Goal: Find specific page/section: Find specific page/section

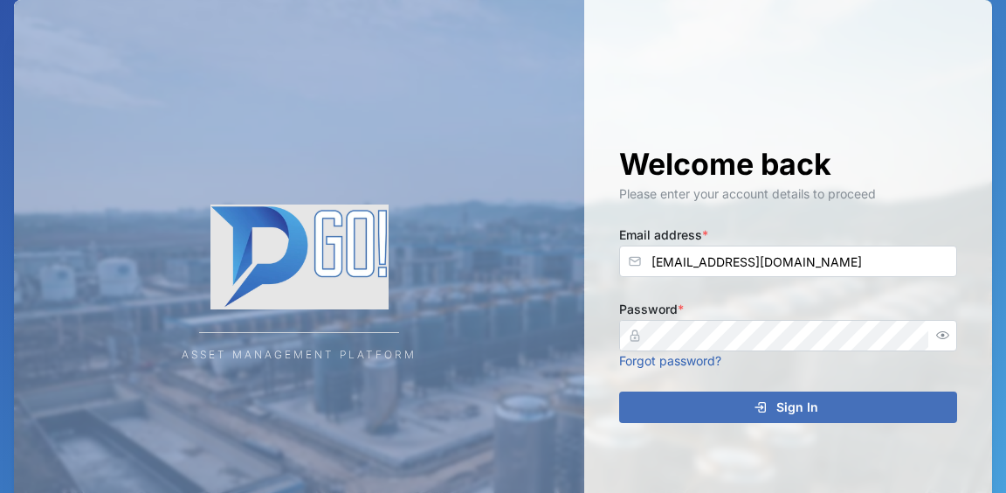
type input "[EMAIL_ADDRESS][DOMAIN_NAME]"
click at [724, 414] on div "Sign In" at bounding box center [786, 407] width 310 height 30
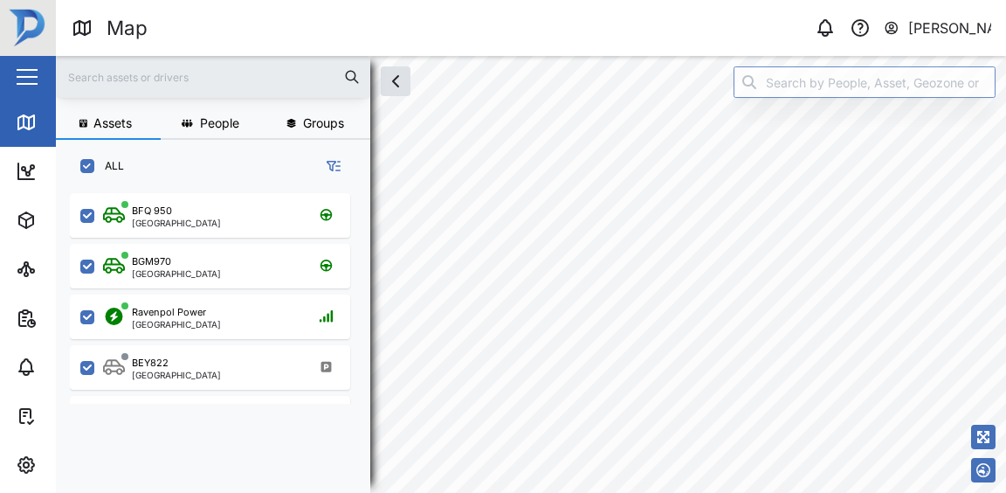
checkbox input "true"
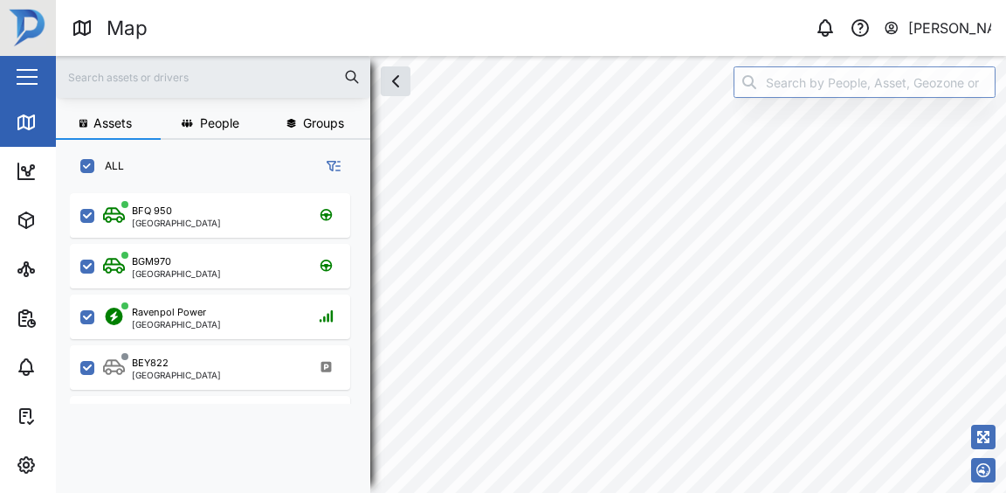
checkbox input "true"
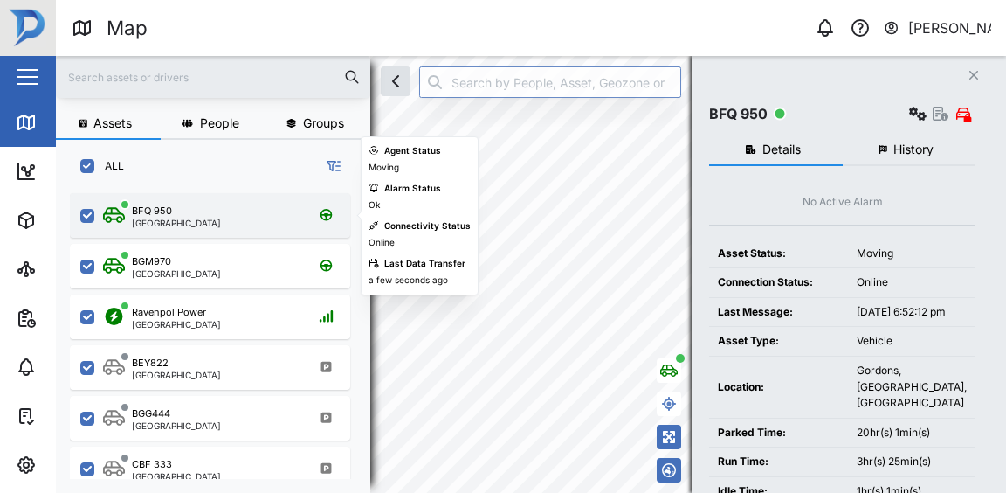
click at [263, 227] on div "BFQ 950 [GEOGRAPHIC_DATA]" at bounding box center [210, 215] width 280 height 45
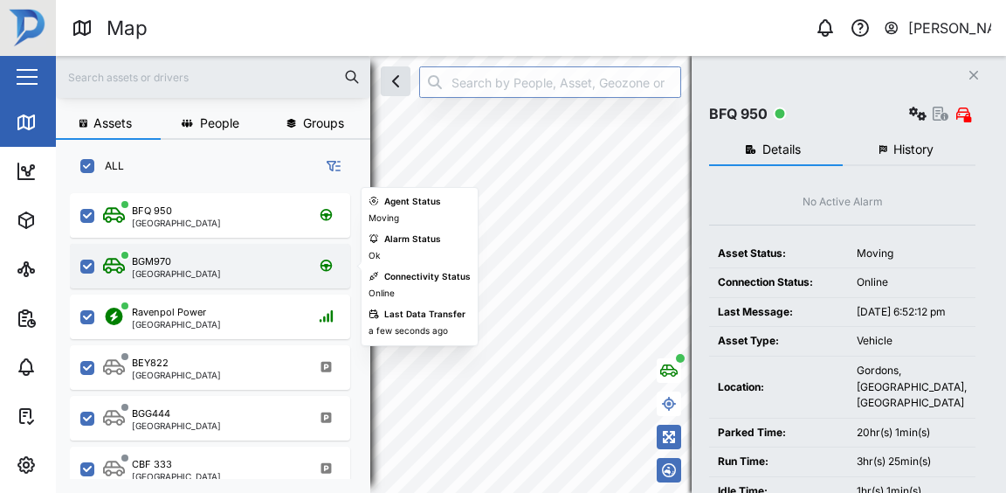
click at [257, 264] on div "BGM970 [GEOGRAPHIC_DATA]" at bounding box center [221, 266] width 237 height 24
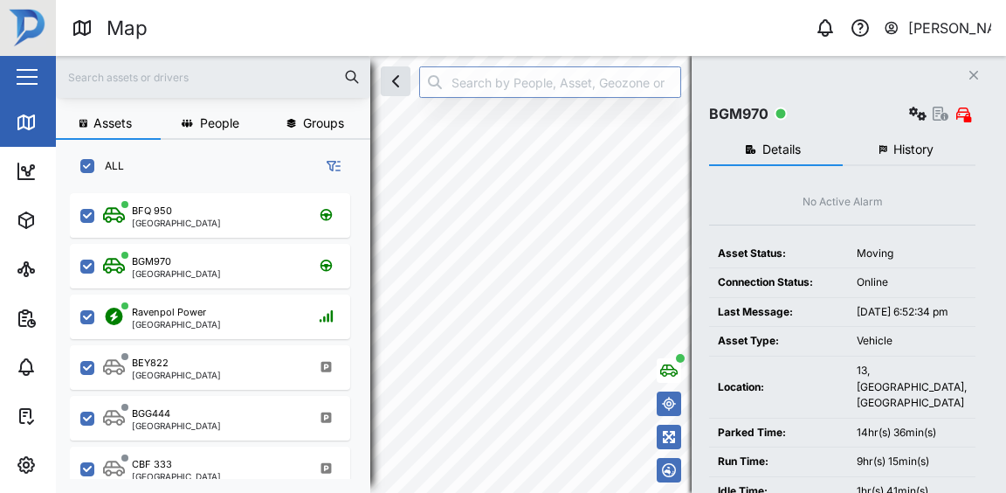
click at [592, 492] on html "Map 0 [PERSON_NAME] Close Map Dashboard Assets ATS Camera Generator Personnel T…" at bounding box center [503, 246] width 1006 height 493
click at [611, 492] on html "Map 0 [PERSON_NAME] Close Map Dashboard Assets ATS Camera Generator Personnel T…" at bounding box center [503, 246] width 1006 height 493
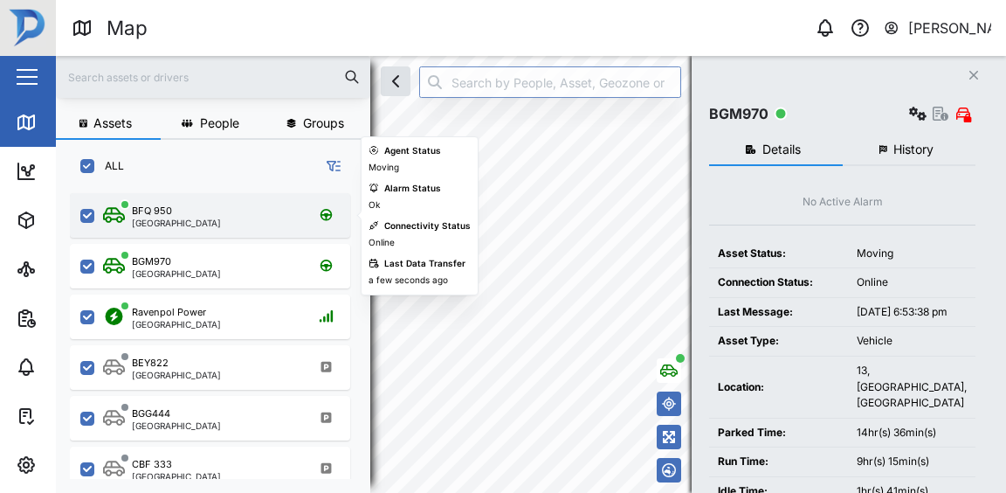
click at [200, 227] on div "BFQ 950 [GEOGRAPHIC_DATA]" at bounding box center [210, 215] width 280 height 45
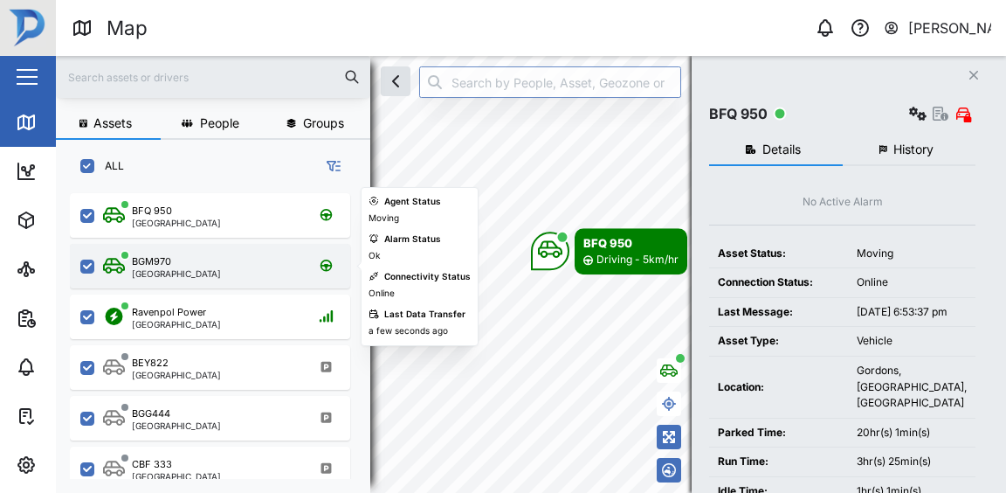
click at [218, 273] on div "BGM970 [GEOGRAPHIC_DATA]" at bounding box center [221, 266] width 237 height 24
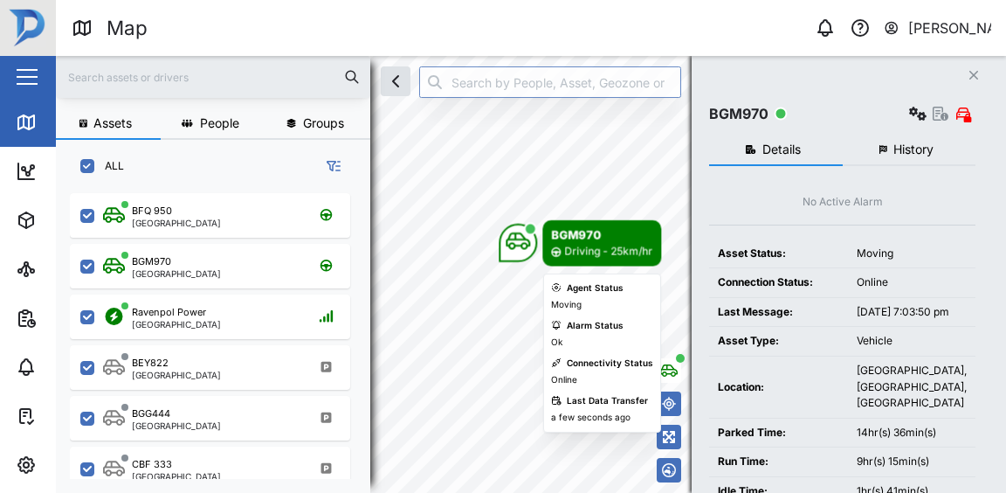
drag, startPoint x: 459, startPoint y: 266, endPoint x: 615, endPoint y: 259, distance: 156.5
click at [619, 259] on div "BGM970 Driving - 25km/hr" at bounding box center [601, 243] width 119 height 46
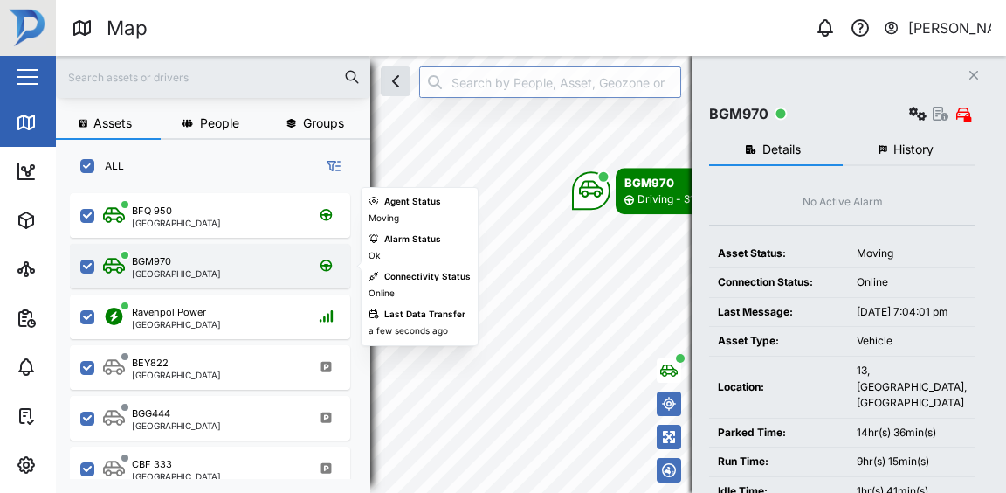
click at [215, 271] on div "BGM970 [GEOGRAPHIC_DATA]" at bounding box center [221, 266] width 237 height 24
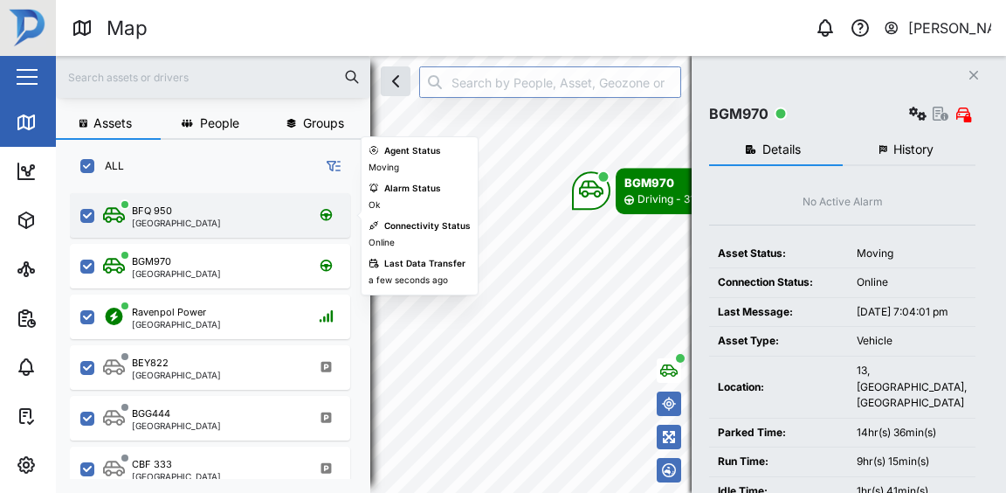
click at [216, 210] on div "BFQ 950 [GEOGRAPHIC_DATA]" at bounding box center [221, 216] width 237 height 24
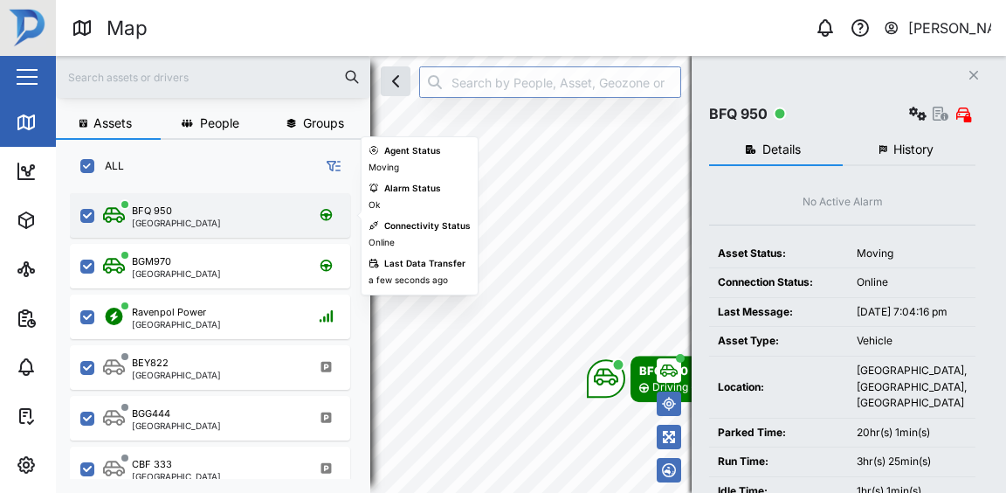
click at [225, 224] on div "BFQ 950 [GEOGRAPHIC_DATA]" at bounding box center [221, 216] width 237 height 24
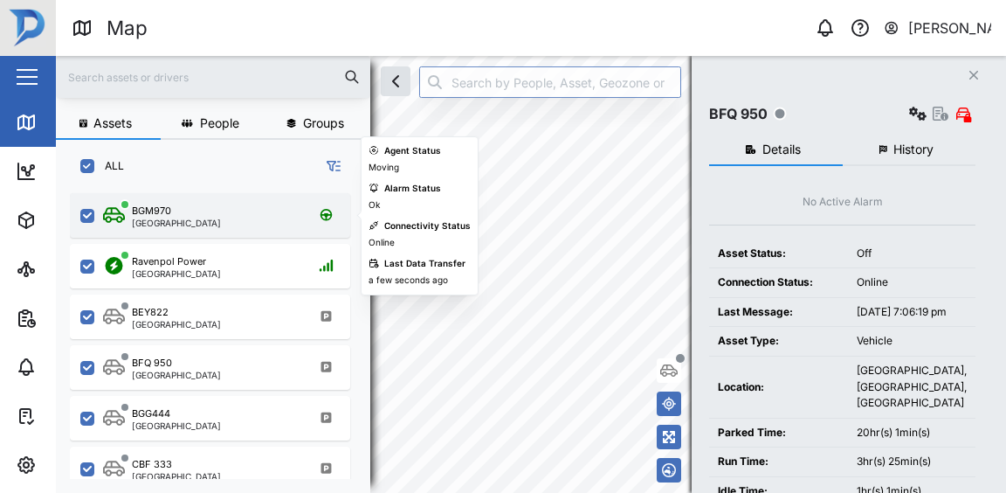
click at [197, 215] on div "BGM970 [GEOGRAPHIC_DATA]" at bounding box center [221, 216] width 237 height 24
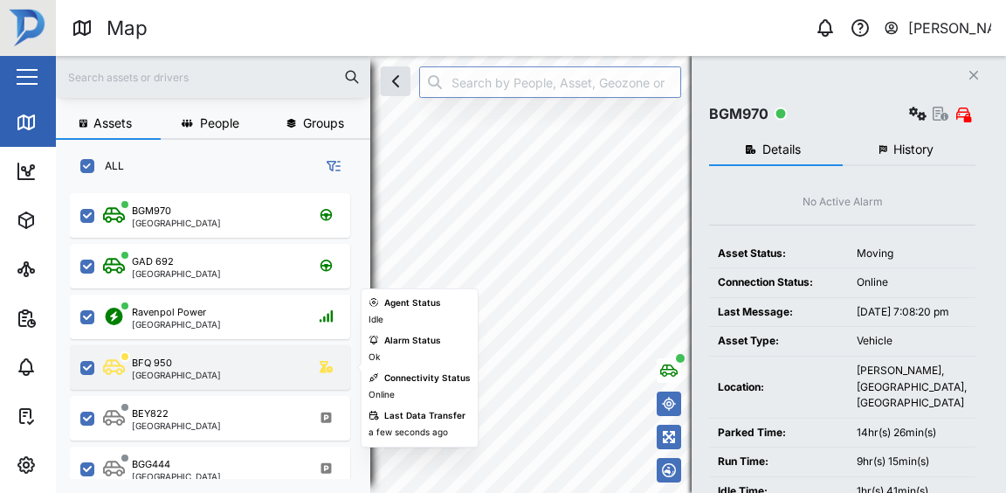
click at [223, 368] on div "BFQ 950 [GEOGRAPHIC_DATA]" at bounding box center [221, 367] width 237 height 24
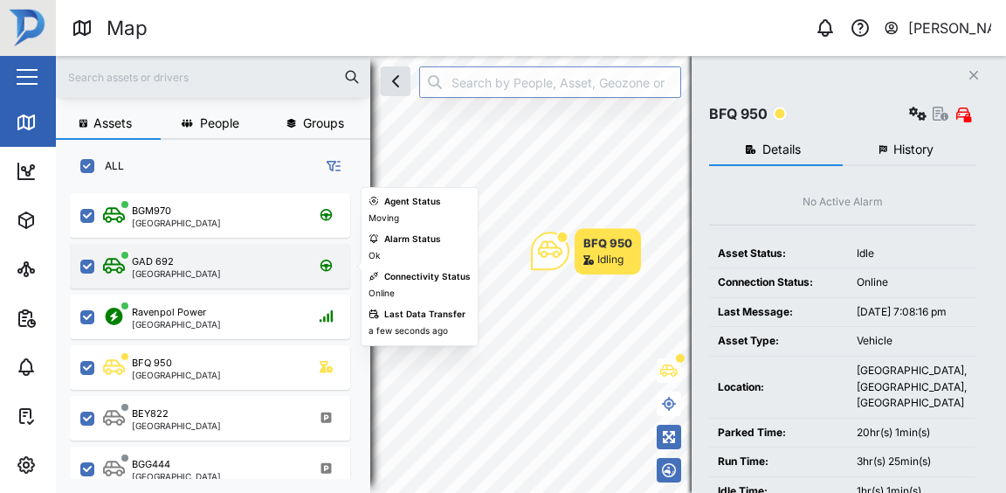
click at [227, 269] on div "GAD 692 [GEOGRAPHIC_DATA]" at bounding box center [221, 266] width 237 height 24
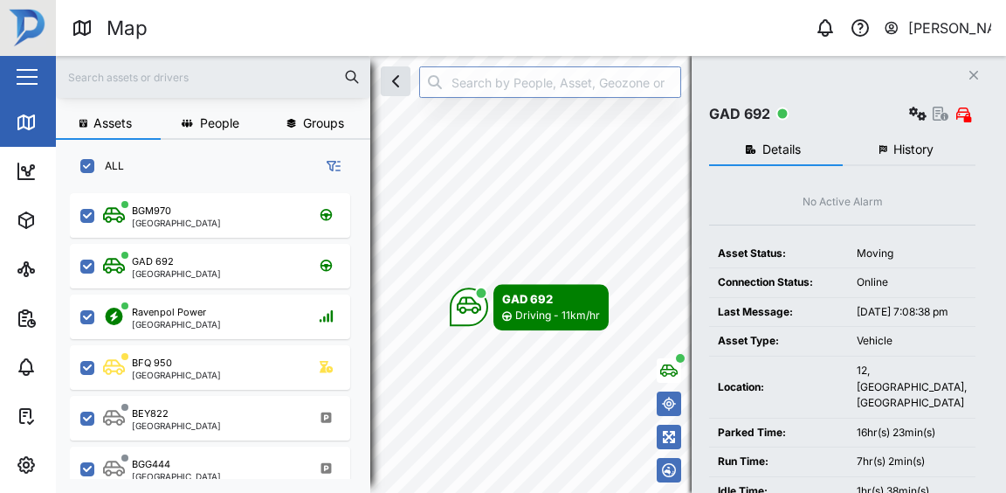
click at [725, 271] on div "Assets People Groups ALL BGM970 [GEOGRAPHIC_DATA] GAD 692 [GEOGRAPHIC_DATA] [GE…" at bounding box center [531, 274] width 950 height 437
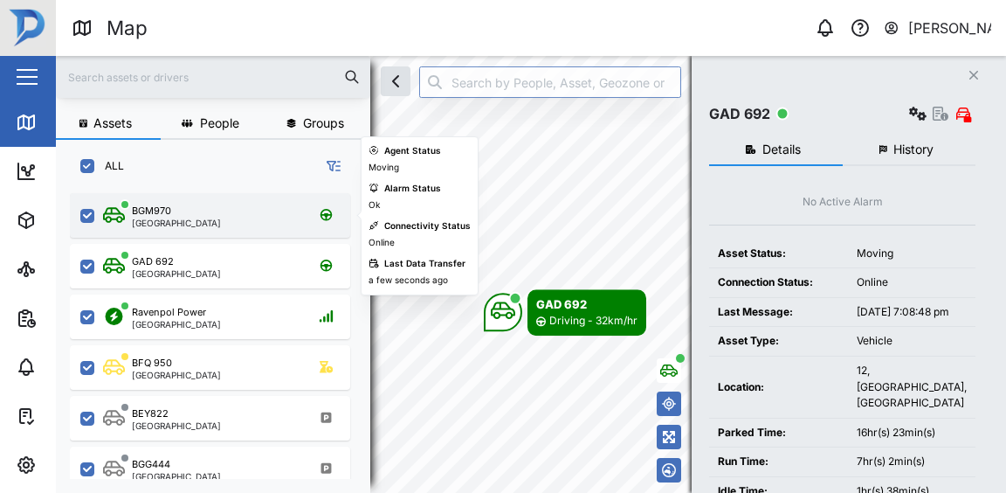
click at [222, 213] on div "BGM970 [GEOGRAPHIC_DATA]" at bounding box center [221, 216] width 237 height 24
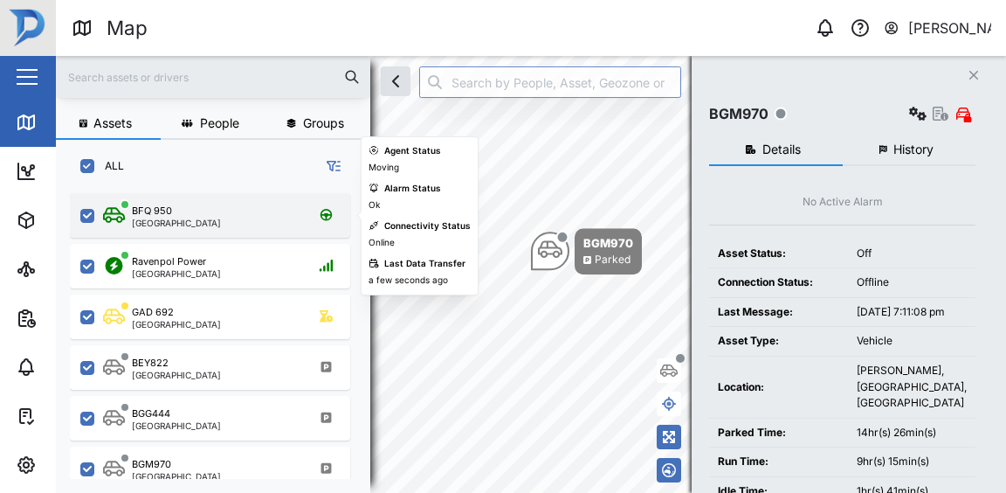
click at [235, 224] on div "BFQ 950 [GEOGRAPHIC_DATA]" at bounding box center [221, 216] width 237 height 24
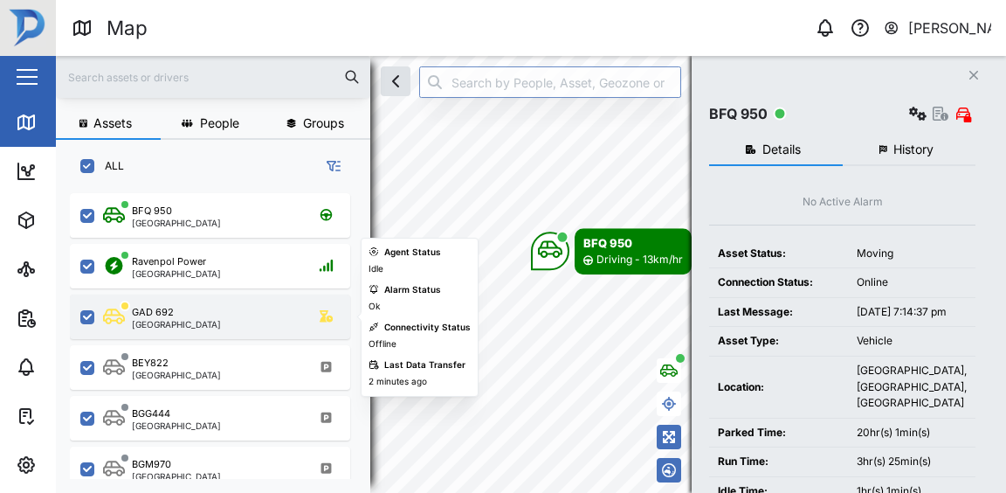
click at [214, 314] on div "GAD 692 [GEOGRAPHIC_DATA]" at bounding box center [221, 317] width 237 height 24
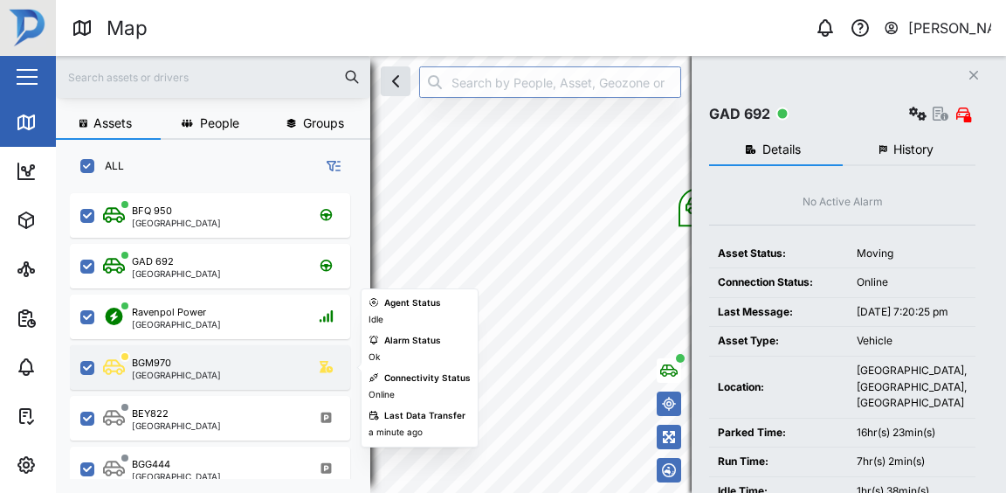
click at [191, 363] on div "BGM970 [GEOGRAPHIC_DATA]" at bounding box center [221, 367] width 237 height 24
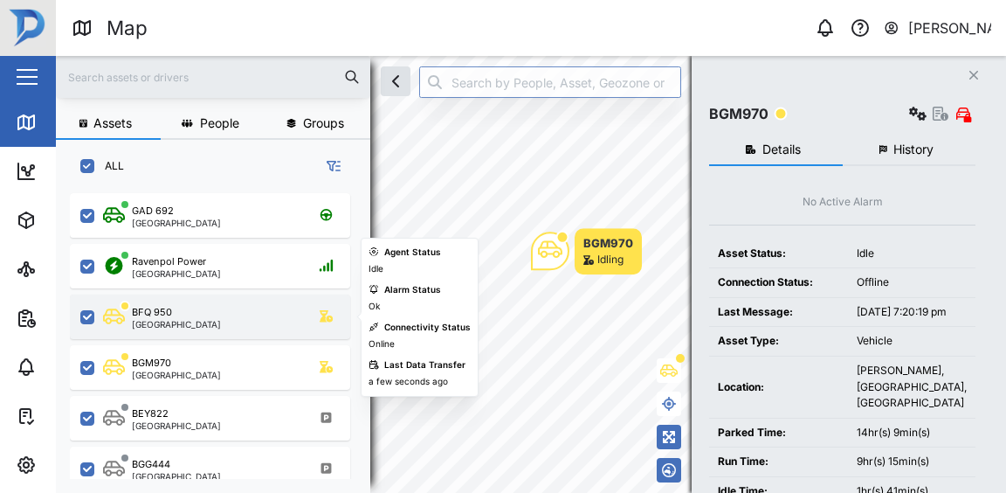
click at [196, 319] on div "BFQ 950 [GEOGRAPHIC_DATA]" at bounding box center [221, 317] width 237 height 24
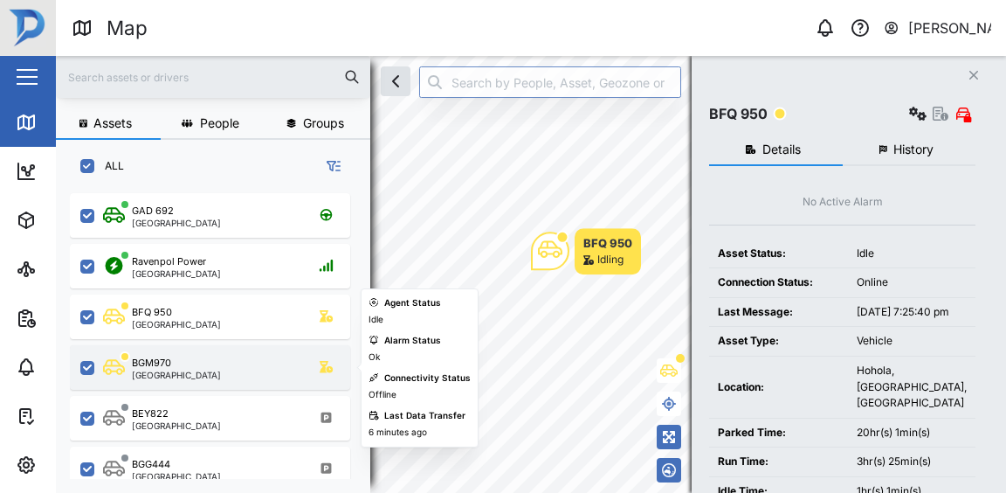
click at [176, 375] on div "[GEOGRAPHIC_DATA]" at bounding box center [176, 374] width 89 height 9
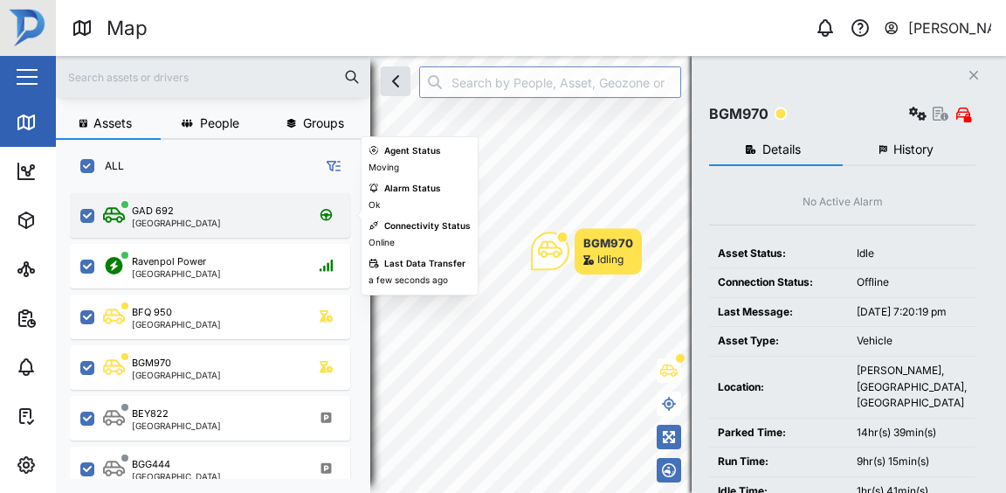
click at [206, 222] on div "GAD 692 [GEOGRAPHIC_DATA]" at bounding box center [221, 216] width 237 height 24
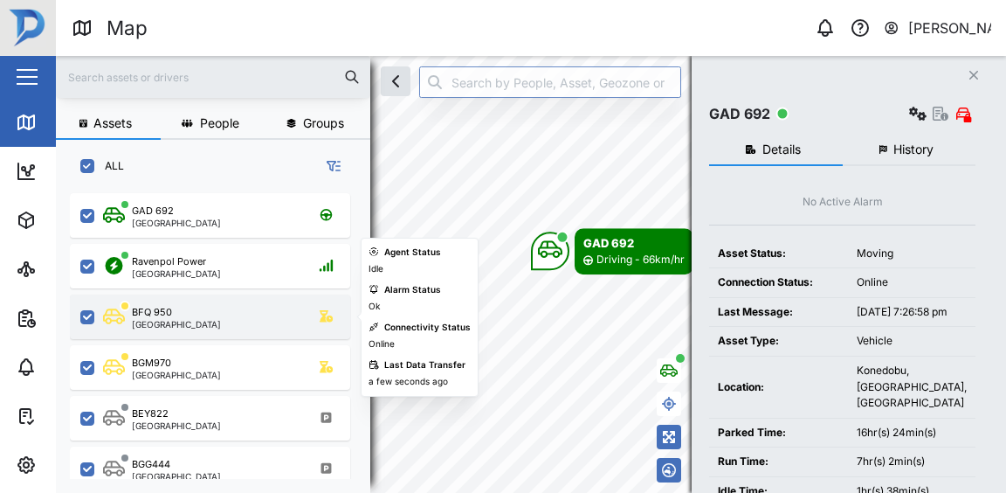
click at [191, 326] on div "BFQ 950 [GEOGRAPHIC_DATA]" at bounding box center [221, 317] width 237 height 24
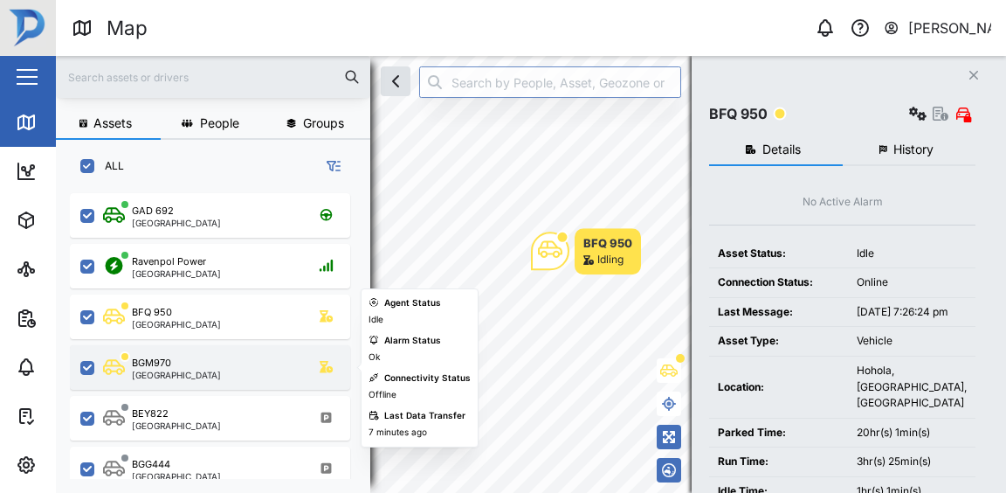
click at [184, 375] on div "[GEOGRAPHIC_DATA]" at bounding box center [176, 374] width 89 height 9
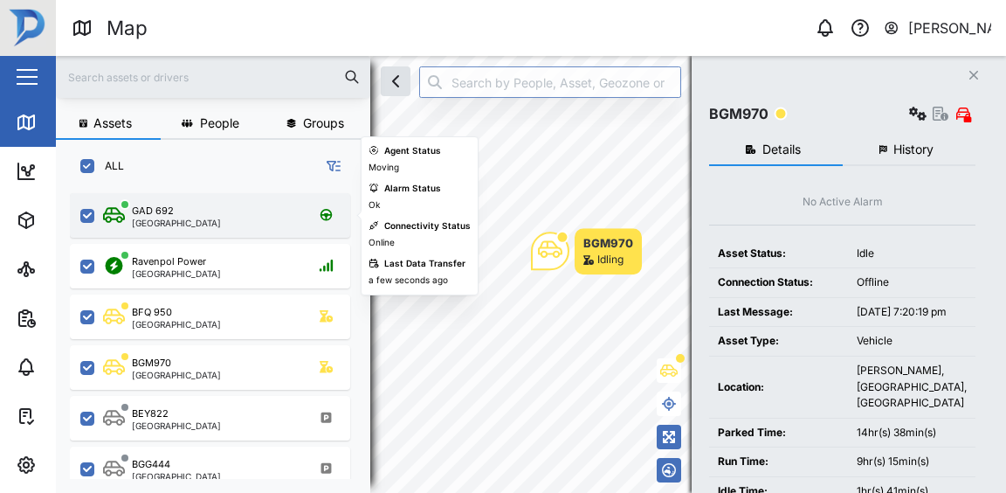
click at [259, 219] on div "GAD 692 [GEOGRAPHIC_DATA]" at bounding box center [221, 216] width 237 height 24
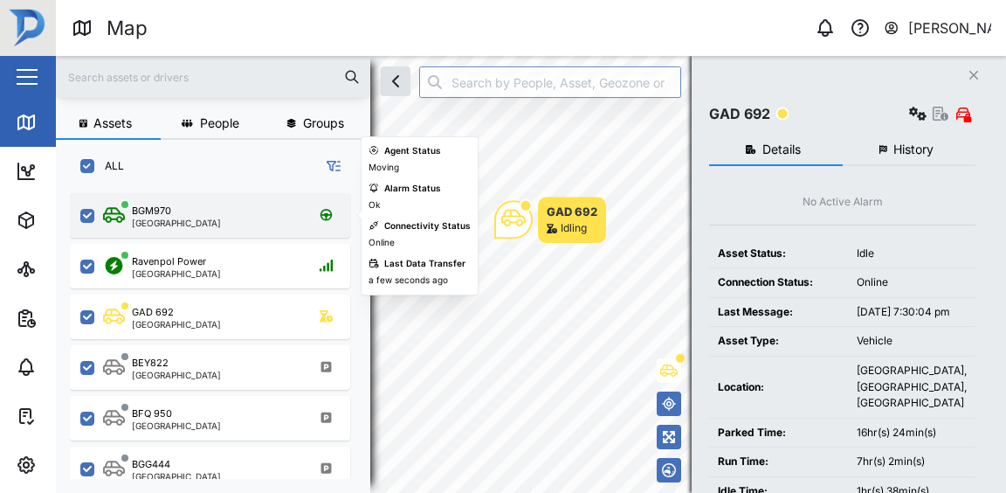
click at [204, 211] on div "BGM970 [GEOGRAPHIC_DATA]" at bounding box center [221, 216] width 237 height 24
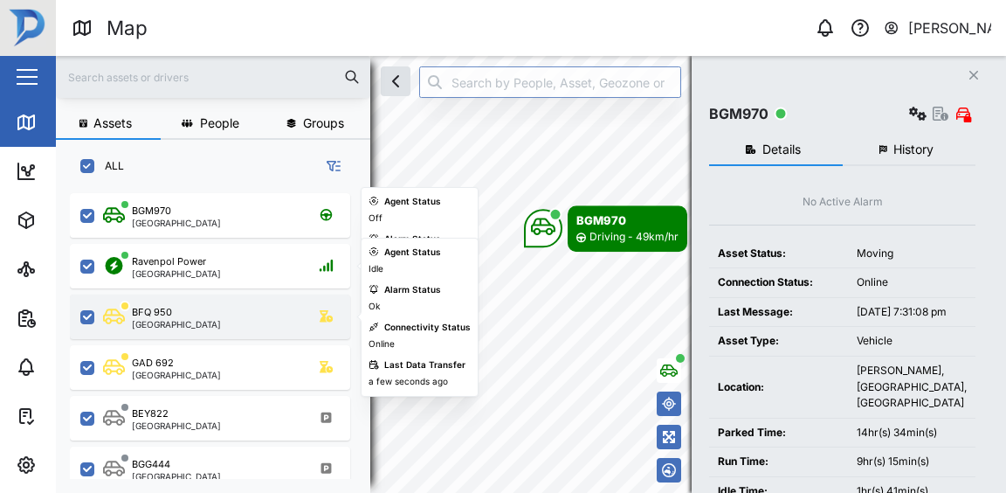
click at [205, 317] on div "BFQ 950 [GEOGRAPHIC_DATA]" at bounding box center [221, 317] width 237 height 24
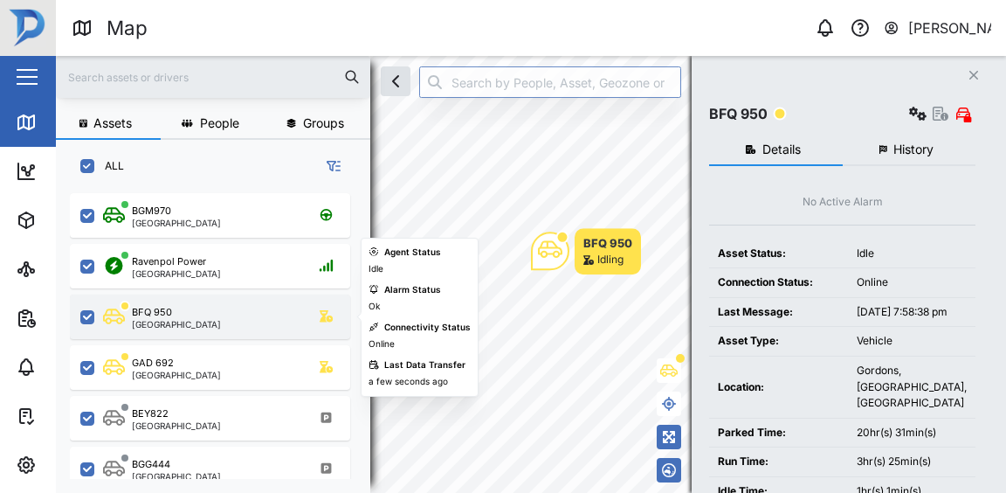
click at [194, 294] on div "BFQ 950 [GEOGRAPHIC_DATA]" at bounding box center [210, 316] width 280 height 45
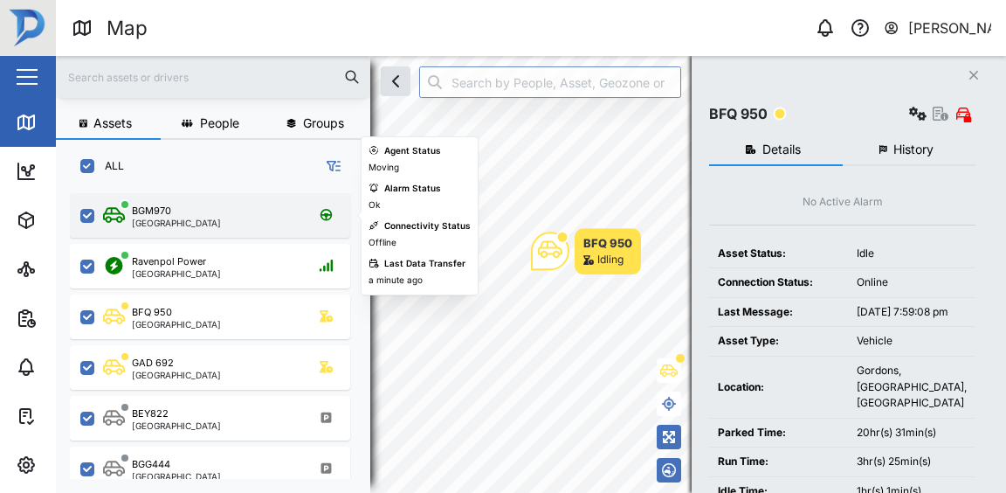
click at [189, 220] on div "BGM970 [GEOGRAPHIC_DATA]" at bounding box center [221, 216] width 237 height 24
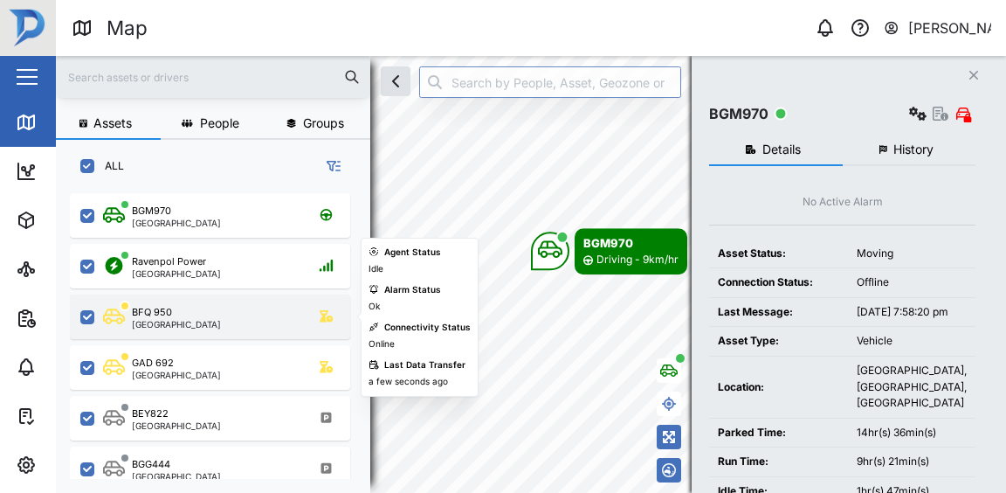
click at [187, 320] on div "[GEOGRAPHIC_DATA]" at bounding box center [176, 324] width 89 height 9
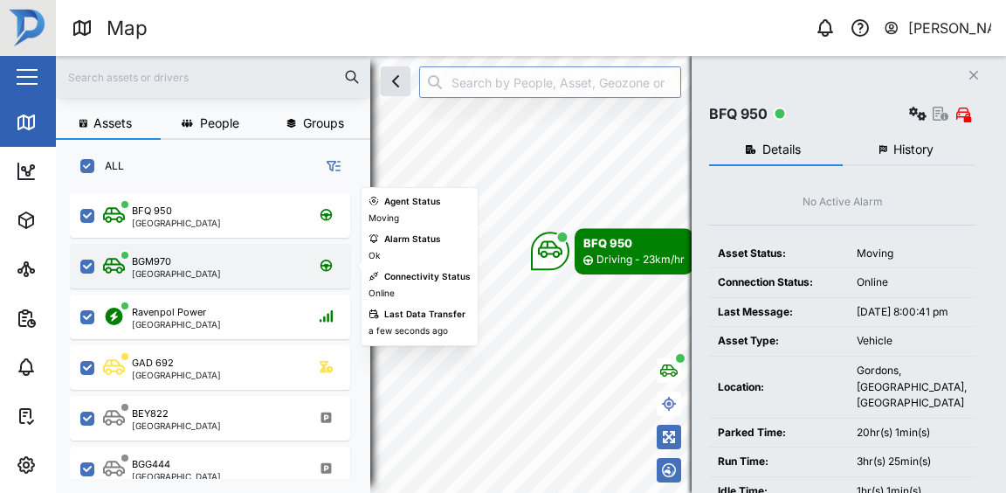
click at [191, 259] on div "BGM970 [GEOGRAPHIC_DATA]" at bounding box center [221, 266] width 237 height 24
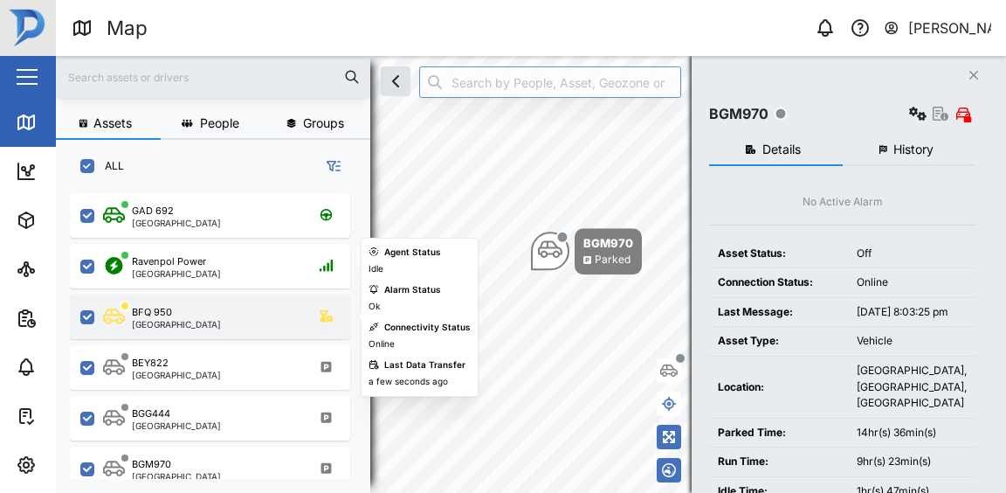
click at [222, 322] on div "BFQ 950 [GEOGRAPHIC_DATA]" at bounding box center [221, 317] width 237 height 24
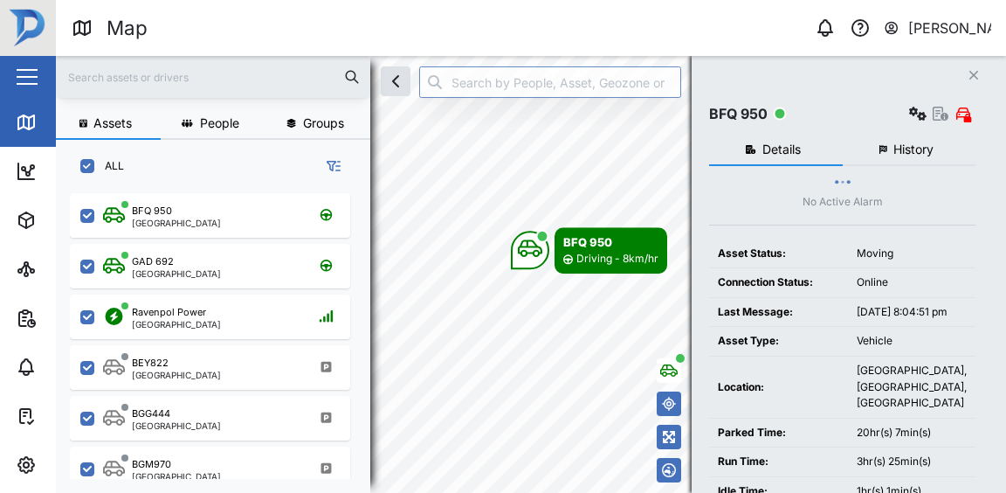
click at [614, 492] on html "Map 0 [PERSON_NAME] Close Map Dashboard Assets ATS Camera Generator Personnel T…" at bounding box center [503, 246] width 1006 height 493
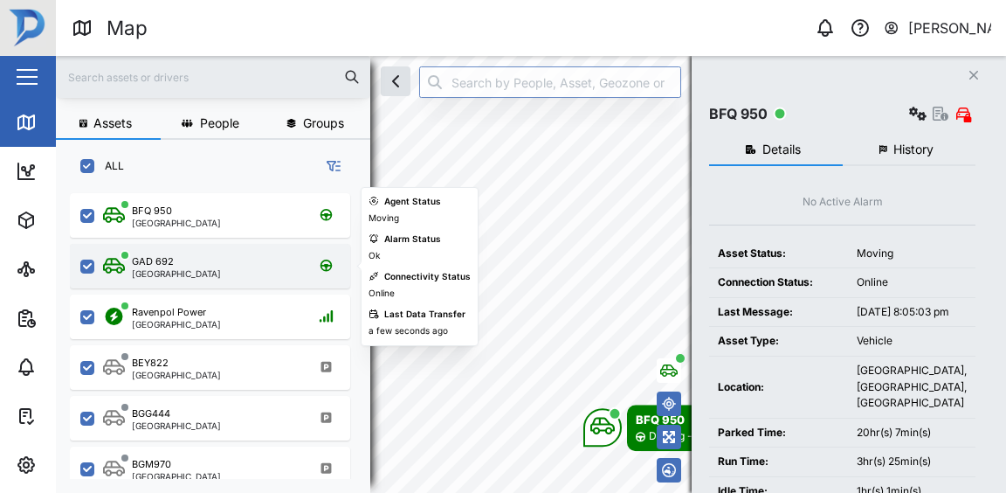
click at [213, 256] on div "GAD 692 [GEOGRAPHIC_DATA]" at bounding box center [221, 266] width 237 height 24
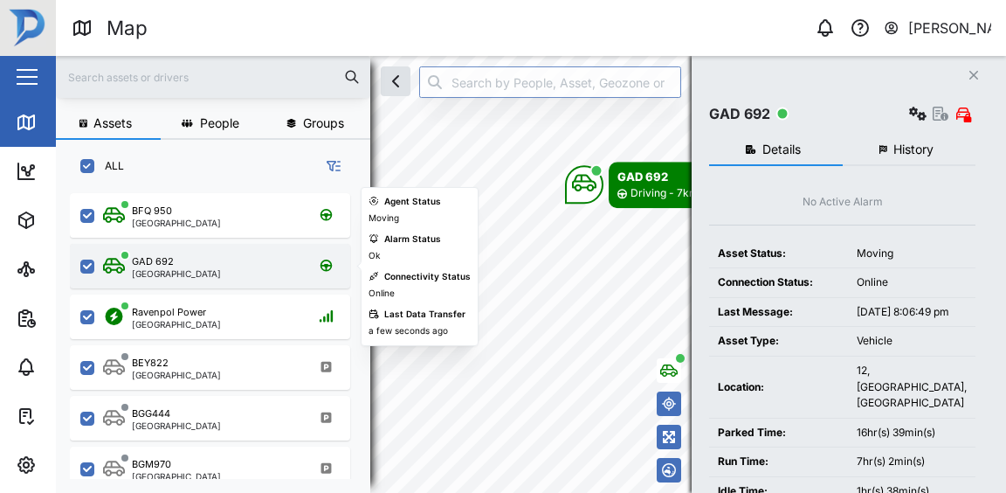
click at [292, 260] on div "GAD 692 [GEOGRAPHIC_DATA]" at bounding box center [221, 266] width 237 height 24
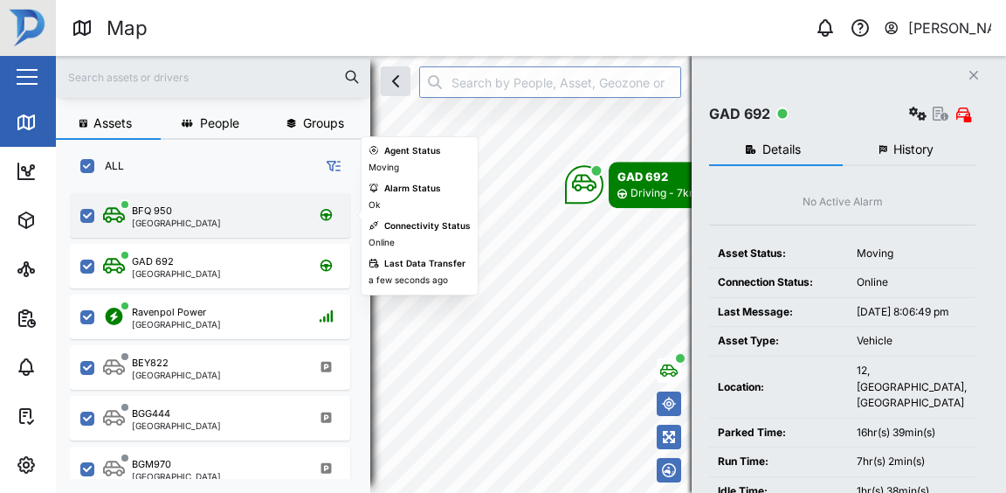
click at [247, 228] on div "BFQ 950 [GEOGRAPHIC_DATA]" at bounding box center [210, 215] width 280 height 45
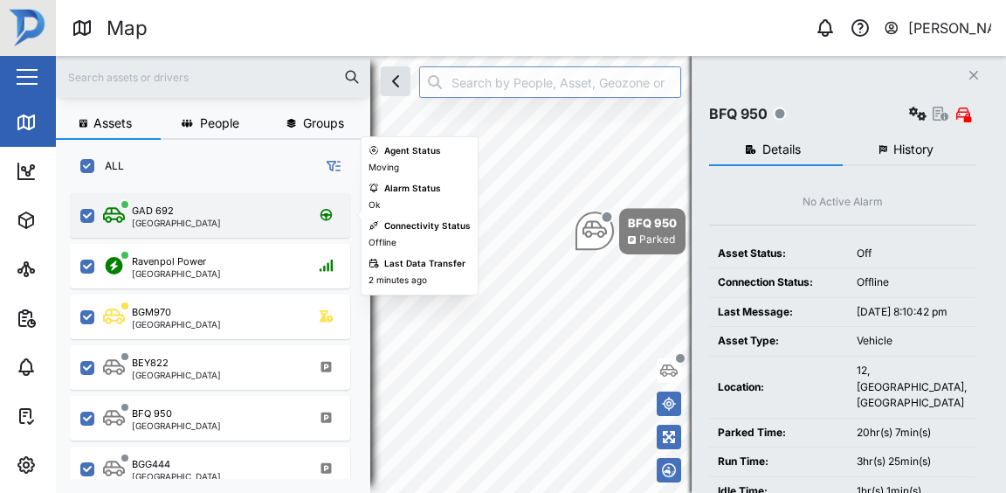
click at [241, 228] on div "GAD 692 [GEOGRAPHIC_DATA]" at bounding box center [210, 215] width 280 height 45
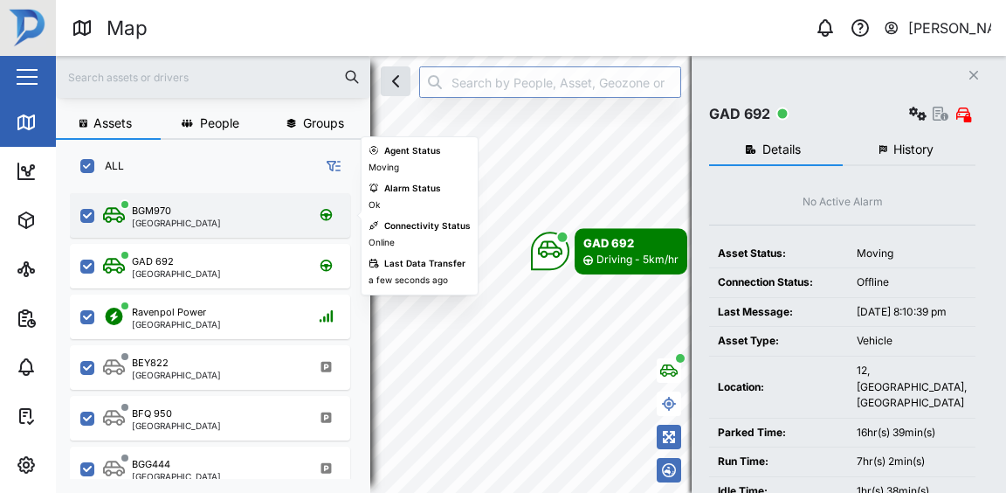
click at [232, 219] on div "BGM970 [GEOGRAPHIC_DATA]" at bounding box center [221, 216] width 237 height 24
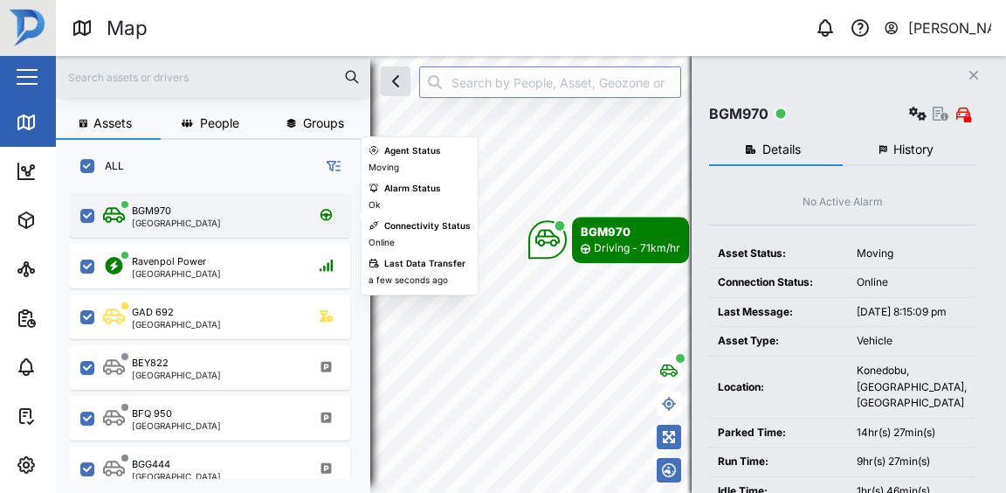
click at [243, 224] on div "BGM970 [GEOGRAPHIC_DATA]" at bounding box center [221, 216] width 237 height 24
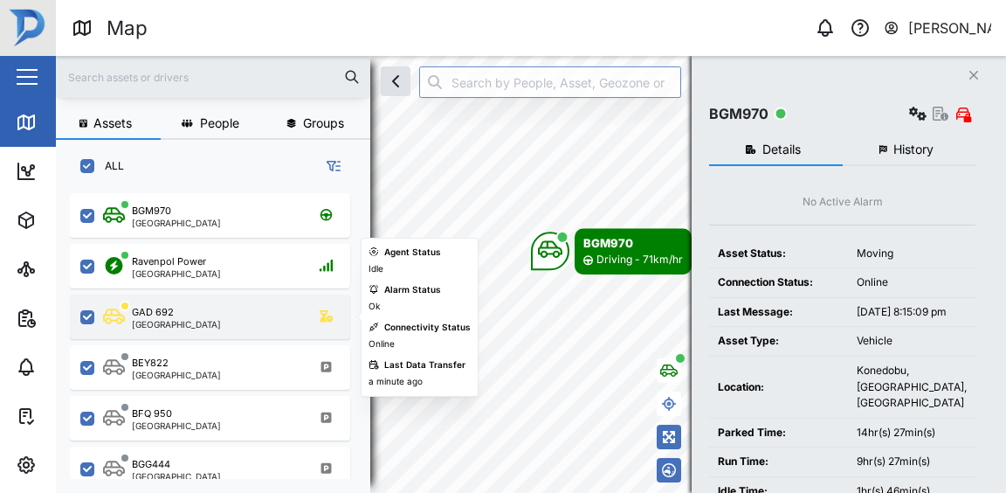
click at [225, 325] on div "GAD 692 [GEOGRAPHIC_DATA]" at bounding box center [221, 317] width 237 height 24
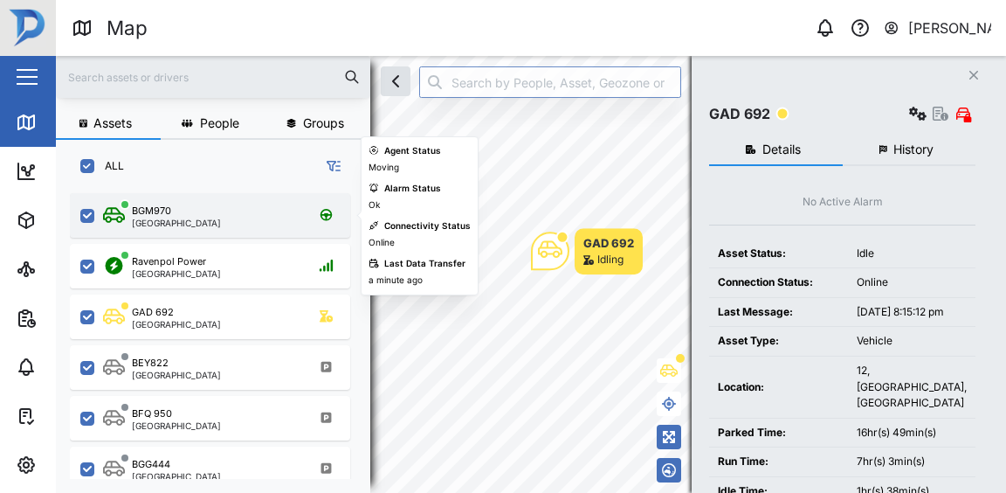
click at [224, 231] on div "BGM970 [GEOGRAPHIC_DATA]" at bounding box center [210, 215] width 280 height 45
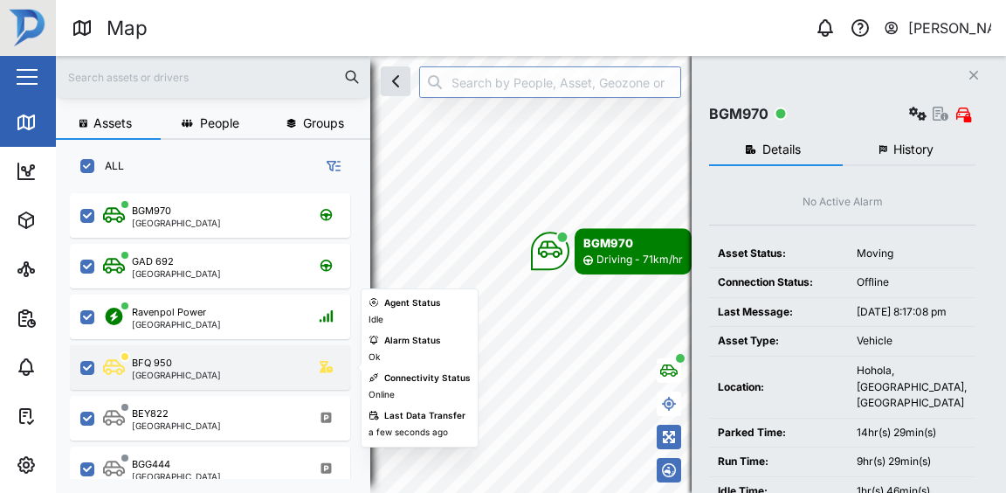
click at [226, 372] on div "BFQ 950 [GEOGRAPHIC_DATA]" at bounding box center [221, 367] width 237 height 24
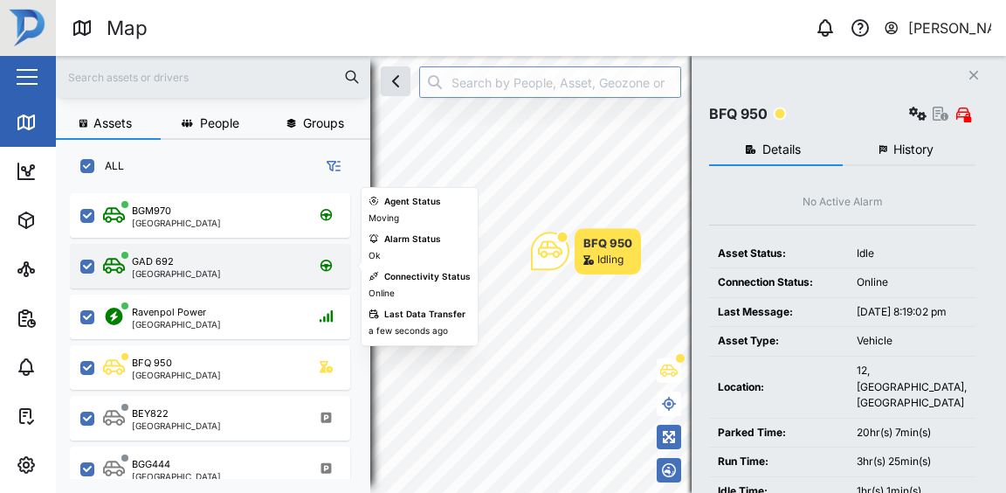
click at [166, 280] on div "GAD 692 [GEOGRAPHIC_DATA]" at bounding box center [210, 266] width 280 height 45
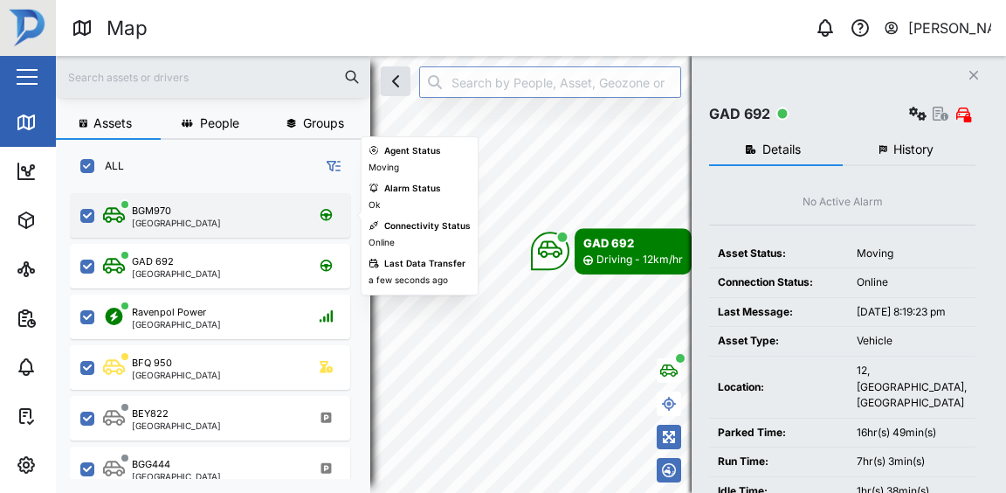
click at [194, 224] on div "BGM970 [GEOGRAPHIC_DATA]" at bounding box center [221, 216] width 237 height 24
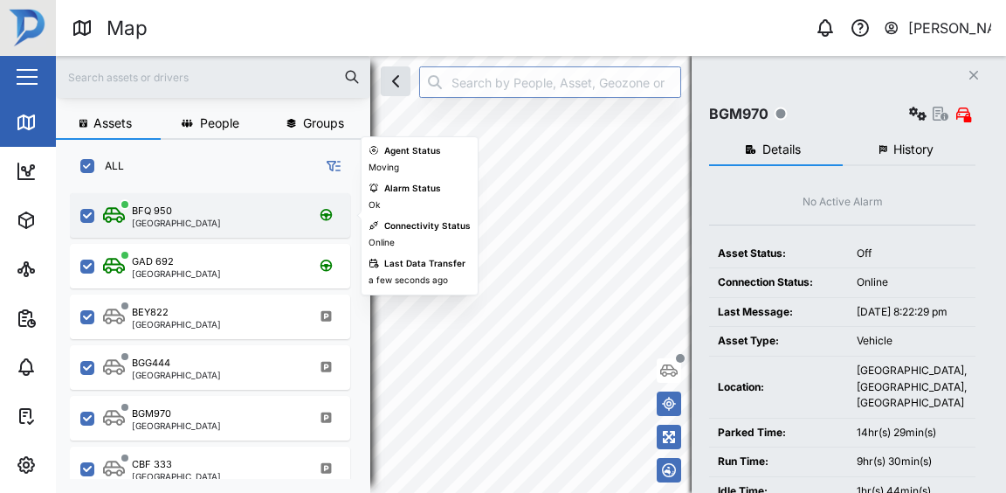
click at [206, 221] on div "BFQ 950 [GEOGRAPHIC_DATA]" at bounding box center [221, 216] width 237 height 24
click at [198, 231] on div "BFQ 950 [GEOGRAPHIC_DATA]" at bounding box center [210, 215] width 280 height 45
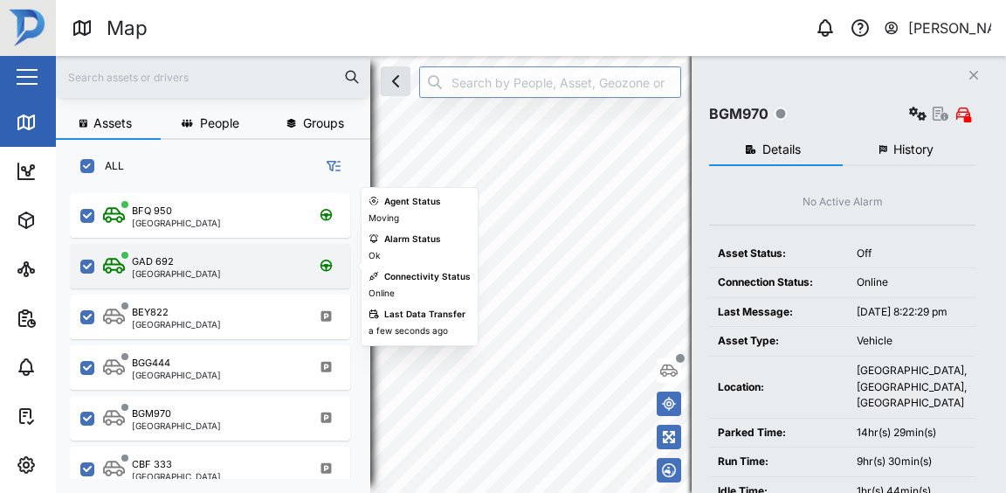
click at [197, 266] on div "GAD 692 [GEOGRAPHIC_DATA]" at bounding box center [221, 266] width 237 height 24
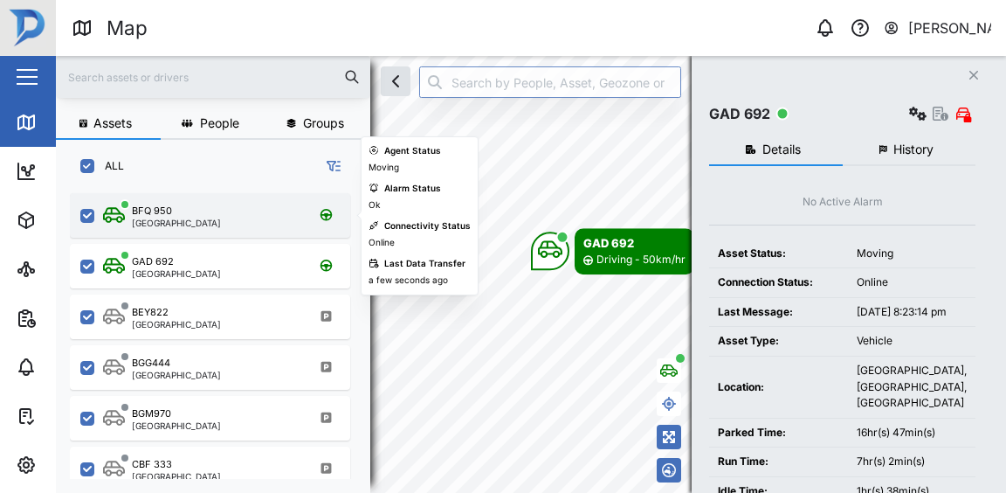
click at [206, 214] on div "BFQ 950 [GEOGRAPHIC_DATA]" at bounding box center [221, 216] width 237 height 24
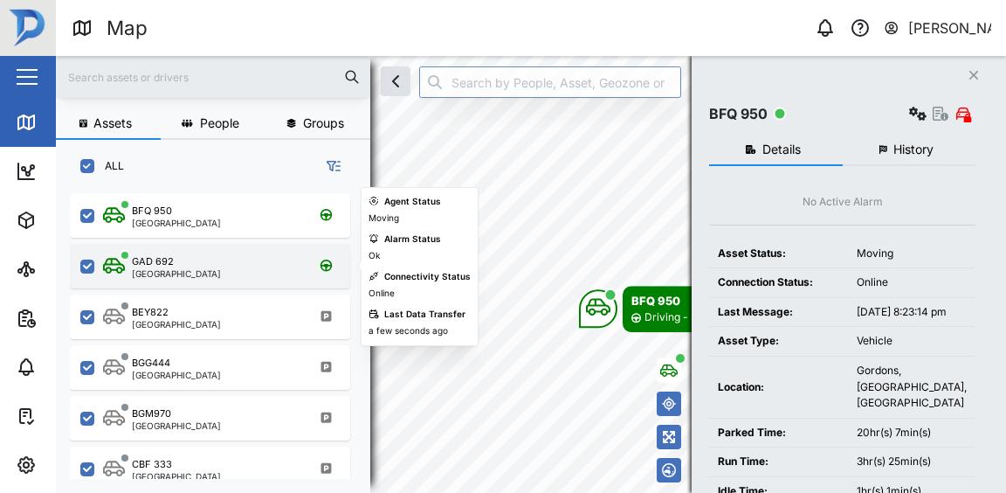
click at [200, 262] on div "GAD 692 [GEOGRAPHIC_DATA]" at bounding box center [221, 266] width 237 height 24
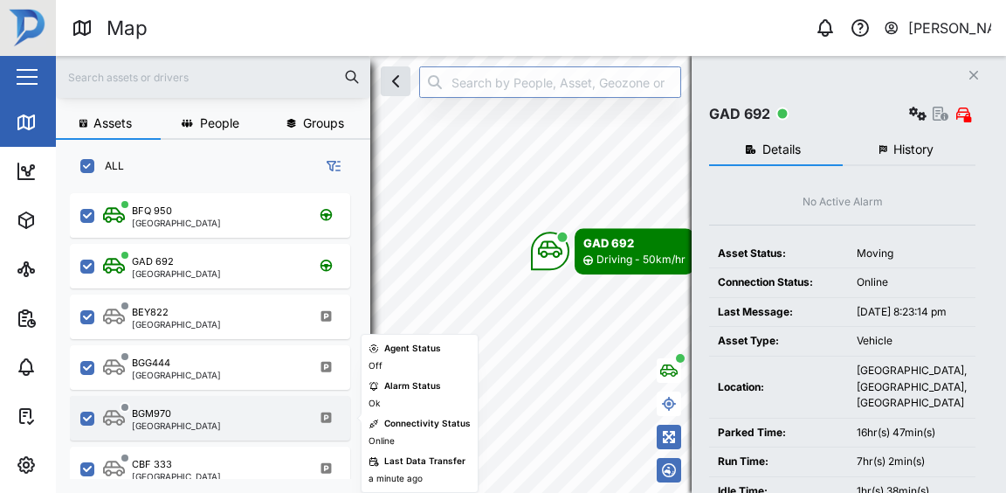
click at [191, 403] on div "BGM970 [GEOGRAPHIC_DATA]" at bounding box center [210, 418] width 280 height 45
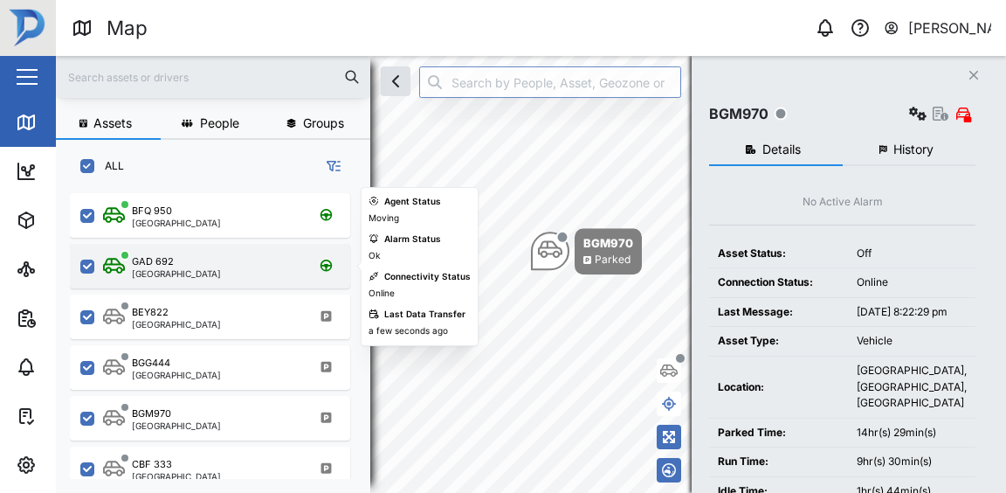
click at [201, 266] on div "GAD 692 [GEOGRAPHIC_DATA]" at bounding box center [221, 266] width 237 height 24
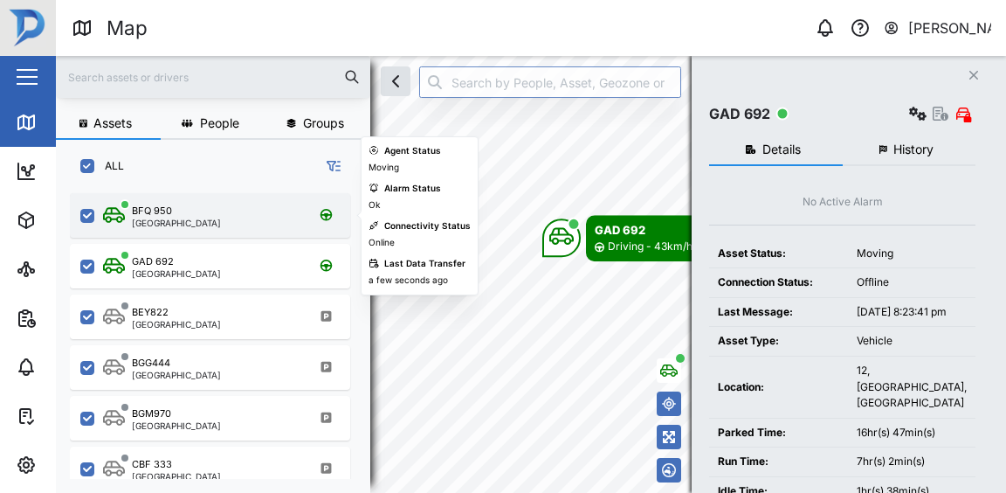
click at [236, 207] on div "BFQ 950 [GEOGRAPHIC_DATA]" at bounding box center [221, 216] width 237 height 24
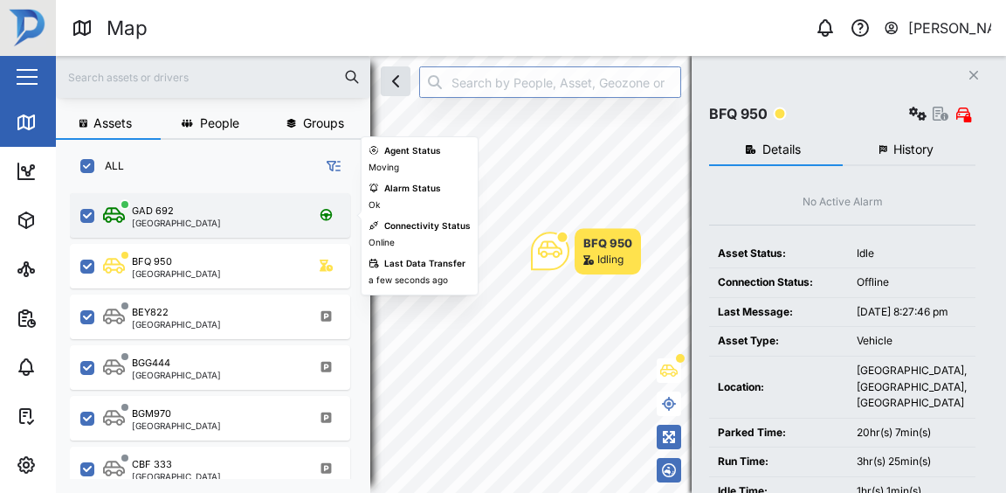
click at [199, 221] on div "GAD 692 [GEOGRAPHIC_DATA]" at bounding box center [221, 216] width 237 height 24
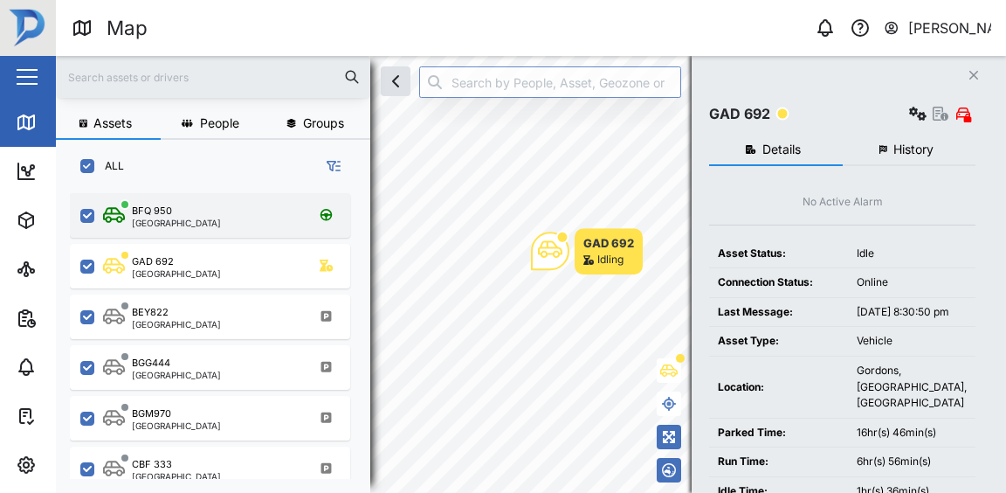
click at [221, 220] on div "BFQ 950 [GEOGRAPHIC_DATA]" at bounding box center [221, 216] width 237 height 24
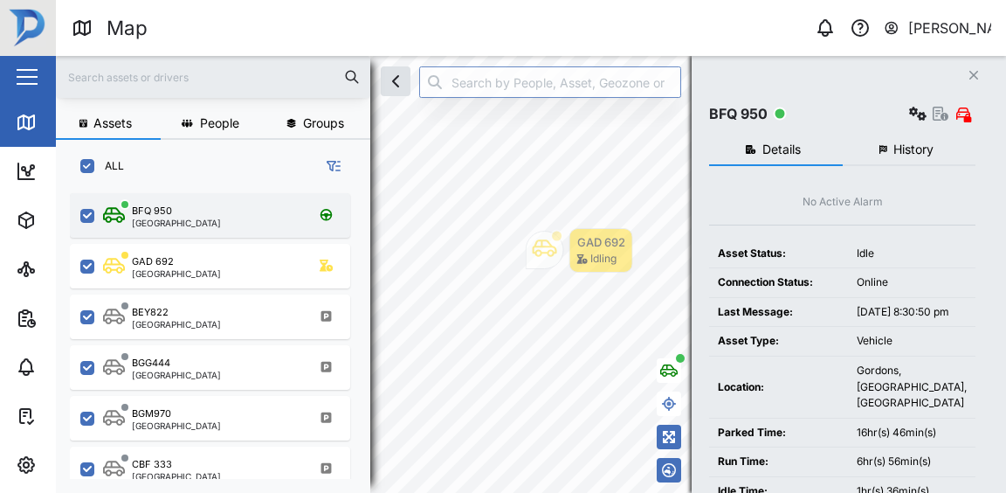
click at [287, 217] on div "BFQ 950 [GEOGRAPHIC_DATA]" at bounding box center [221, 216] width 237 height 24
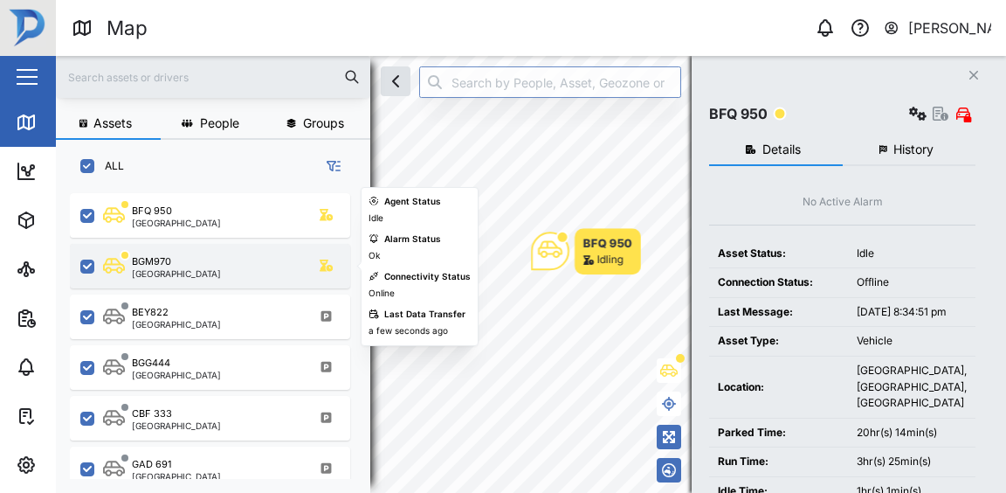
click at [193, 274] on div "BGM970 [GEOGRAPHIC_DATA]" at bounding box center [221, 266] width 237 height 24
click at [245, 252] on div "BGM970 [GEOGRAPHIC_DATA]" at bounding box center [210, 266] width 280 height 45
